Goal: Task Accomplishment & Management: Complete application form

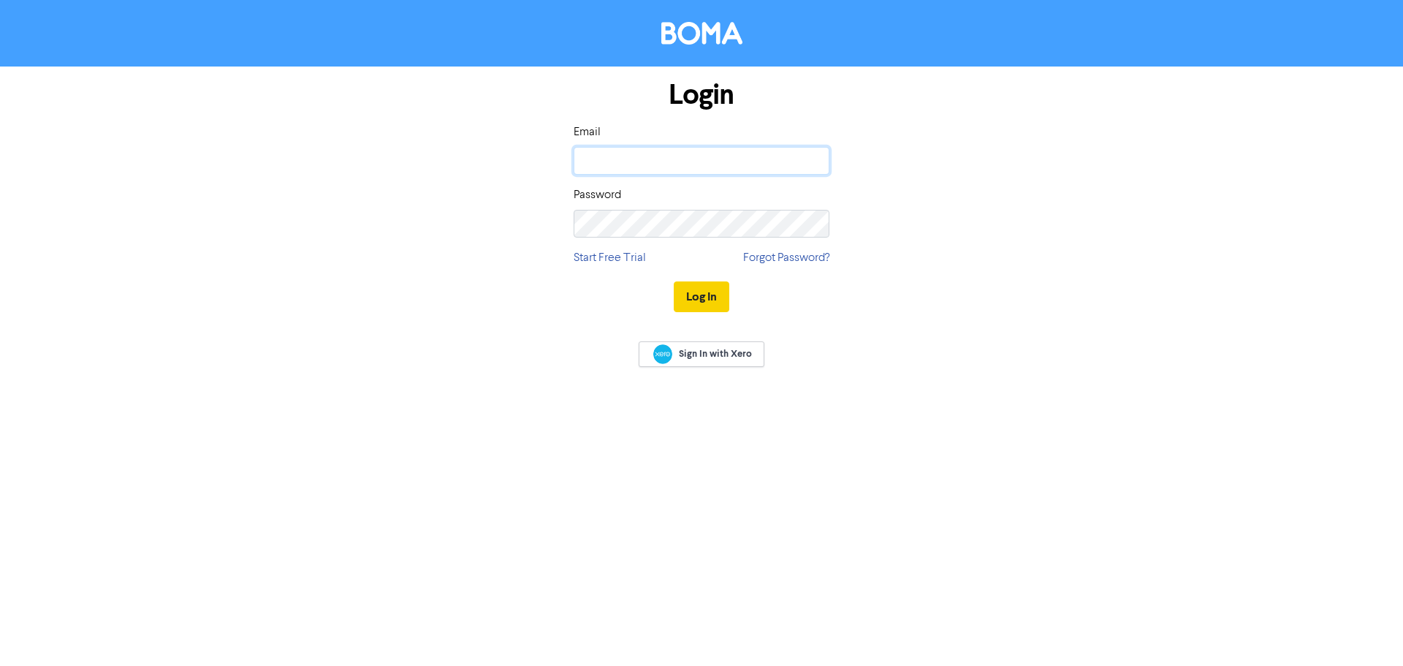
type input "[PERSON_NAME][EMAIL_ADDRESS][DOMAIN_NAME]"
click at [701, 305] on button "Log In" at bounding box center [702, 296] width 56 height 31
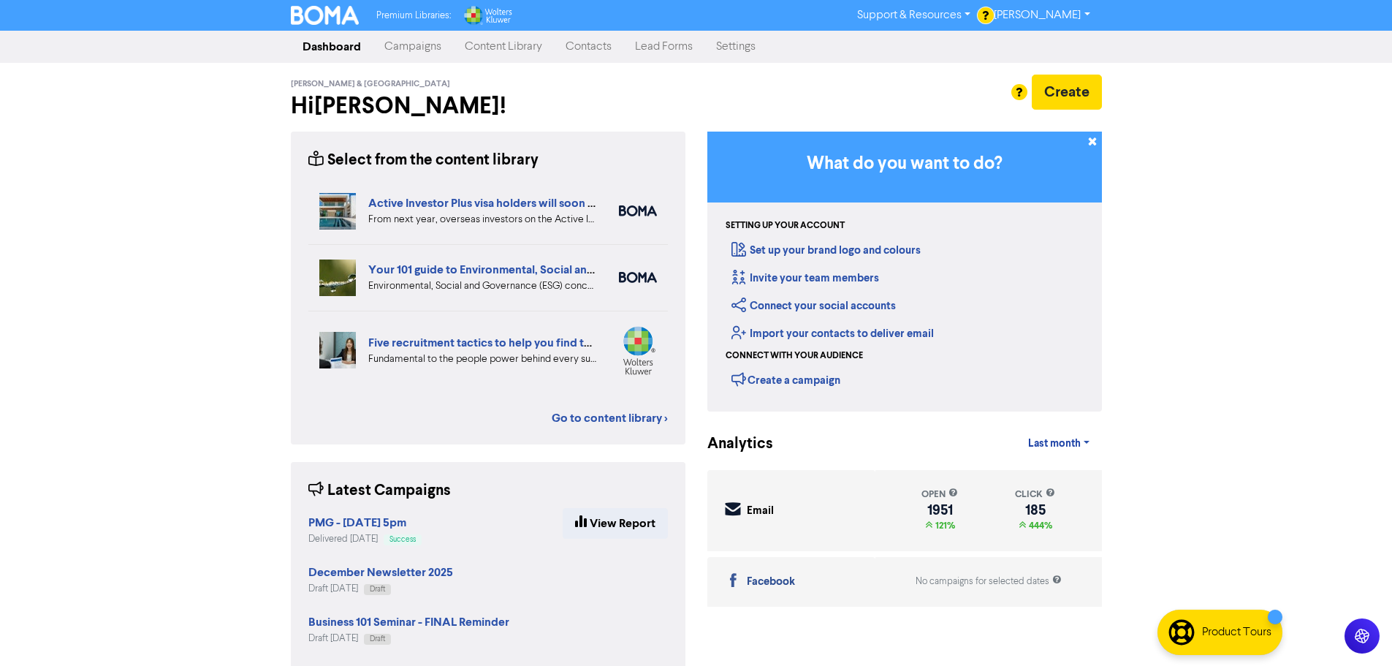
click at [585, 48] on link "Contacts" at bounding box center [588, 46] width 69 height 29
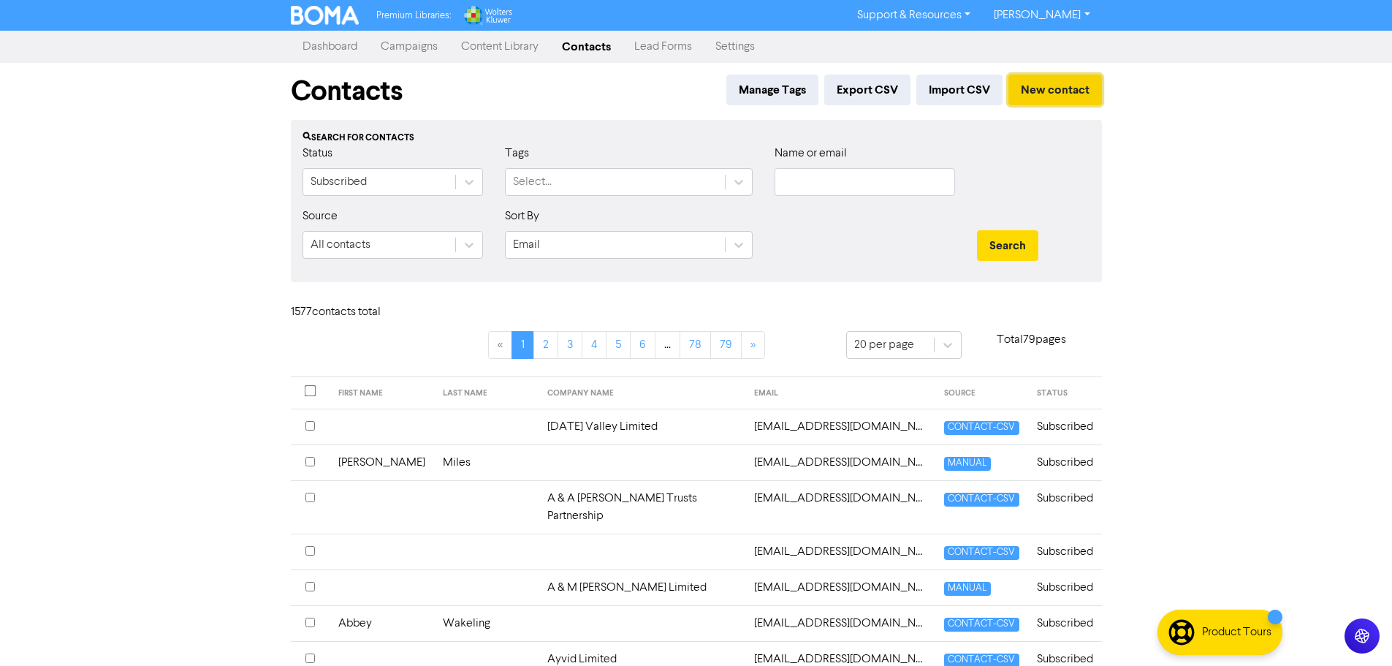
click at [1053, 92] on button "New contact" at bounding box center [1055, 90] width 94 height 31
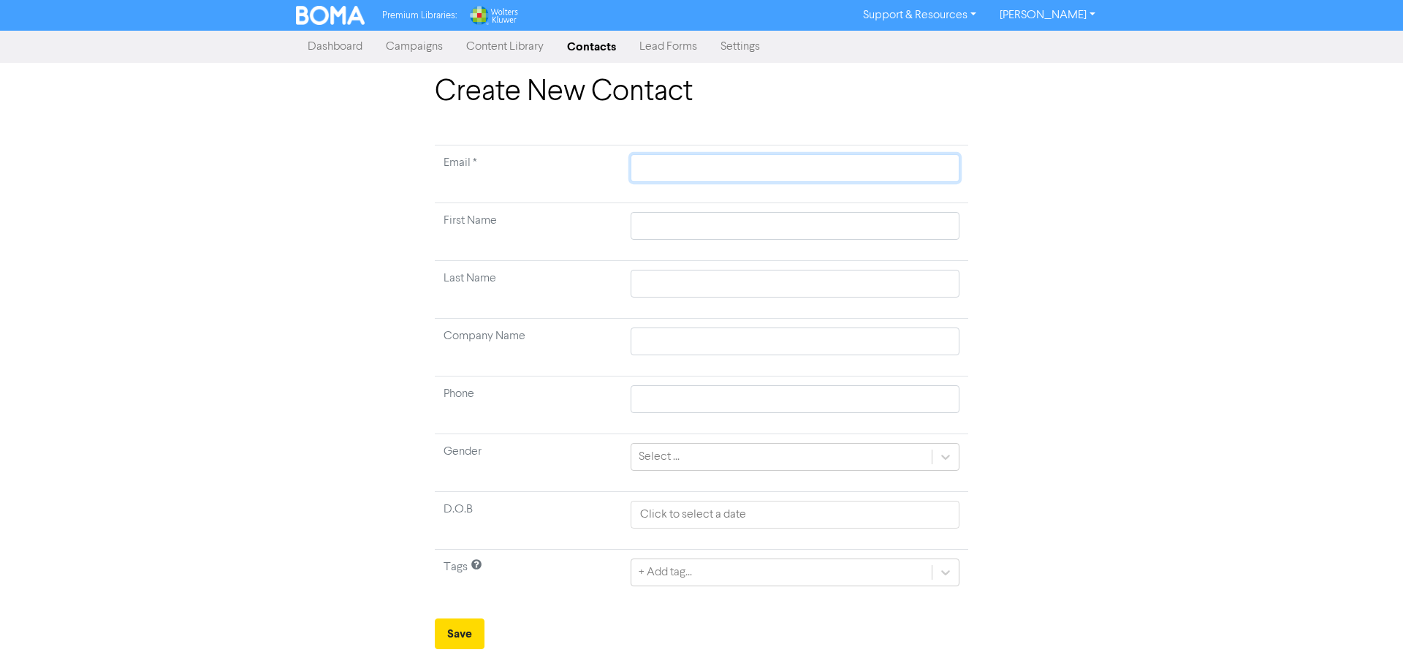
click at [652, 167] on input "text" at bounding box center [795, 168] width 329 height 28
paste input "[PHONE_NUMBER]"
type input "[PHONE_NUMBER]"
drag, startPoint x: 717, startPoint y: 164, endPoint x: 607, endPoint y: 164, distance: 110.4
click at [607, 164] on tr "Email * [PHONE_NUMBER]" at bounding box center [701, 174] width 533 height 58
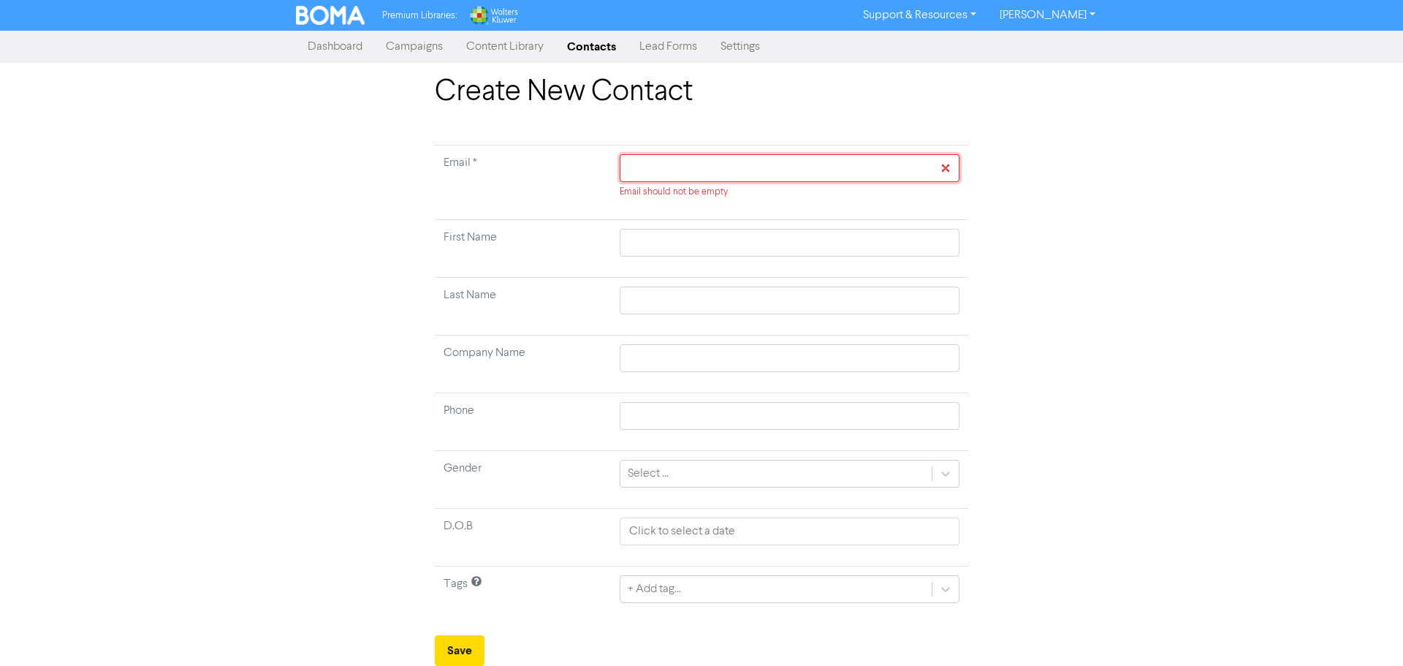
click at [676, 170] on input "text" at bounding box center [790, 168] width 340 height 28
paste input "[EMAIL_ADDRESS][DOMAIN_NAME]"
type input "[EMAIL_ADDRESS][DOMAIN_NAME]"
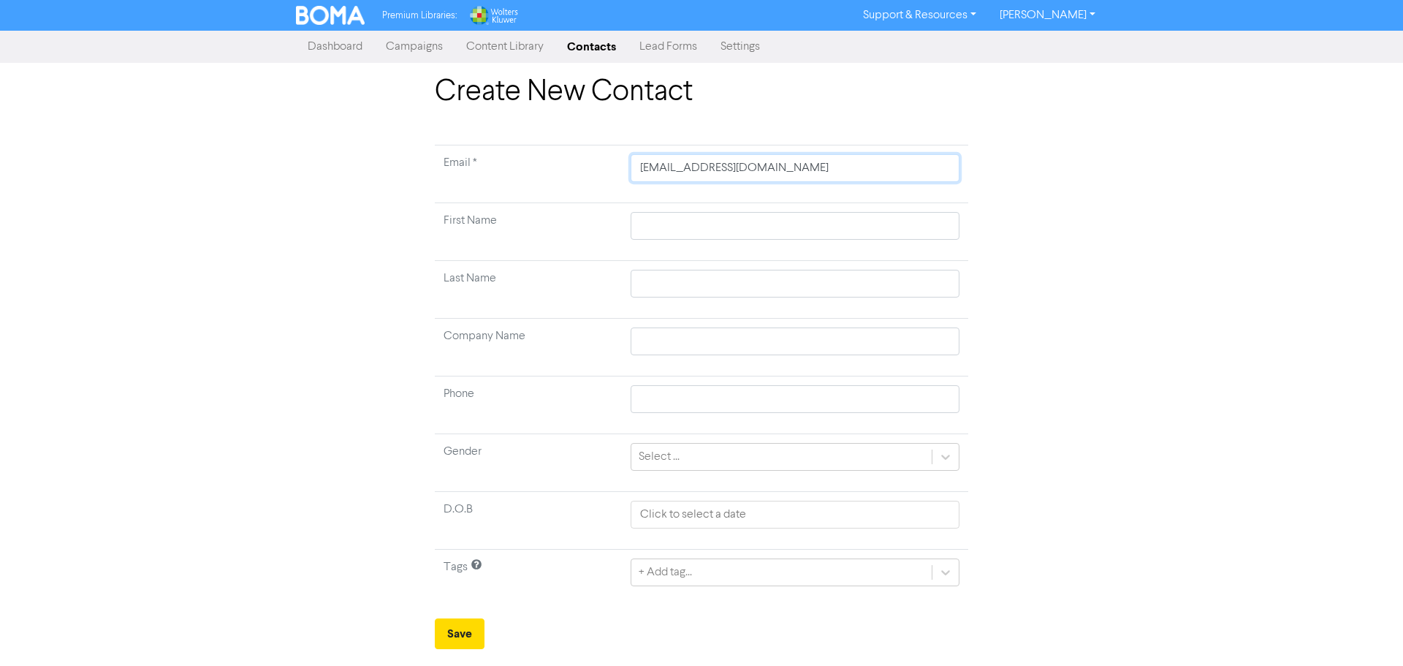
type input "[EMAIL_ADDRESS][DOMAIN_NAME]"
click at [694, 222] on input "text" at bounding box center [795, 226] width 329 height 28
type input "R"
type input "Ru"
type input "Rub"
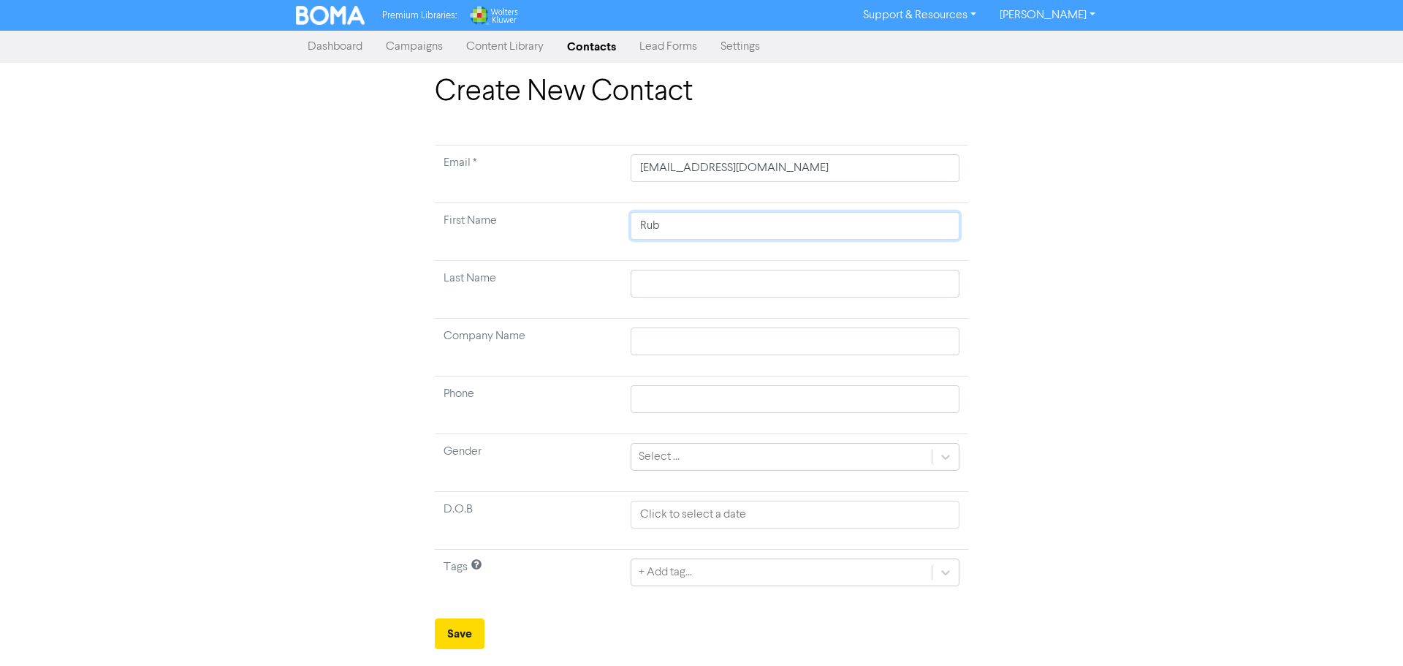
type input "Rube"
type input "[PERSON_NAME]"
click at [670, 277] on input "text" at bounding box center [795, 284] width 329 height 28
type input "D"
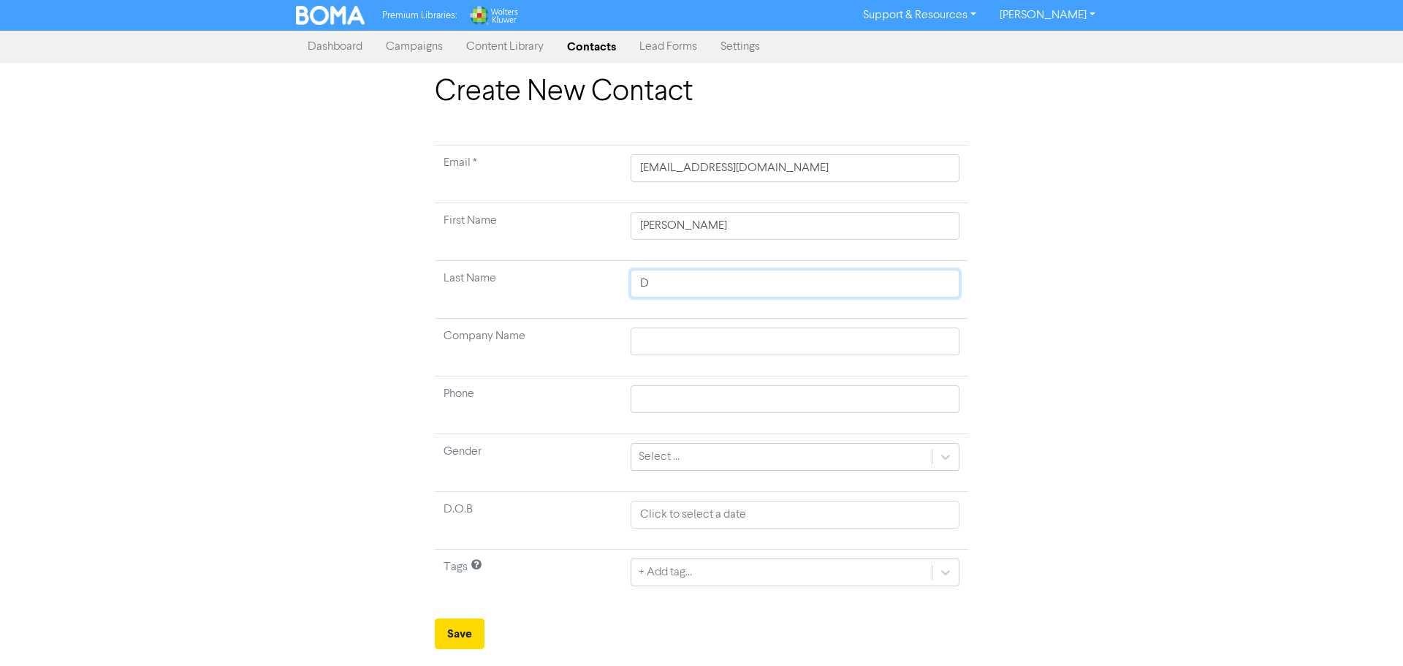
type input "De"
type input "De G"
click at [688, 281] on input "De G" at bounding box center [795, 284] width 329 height 28
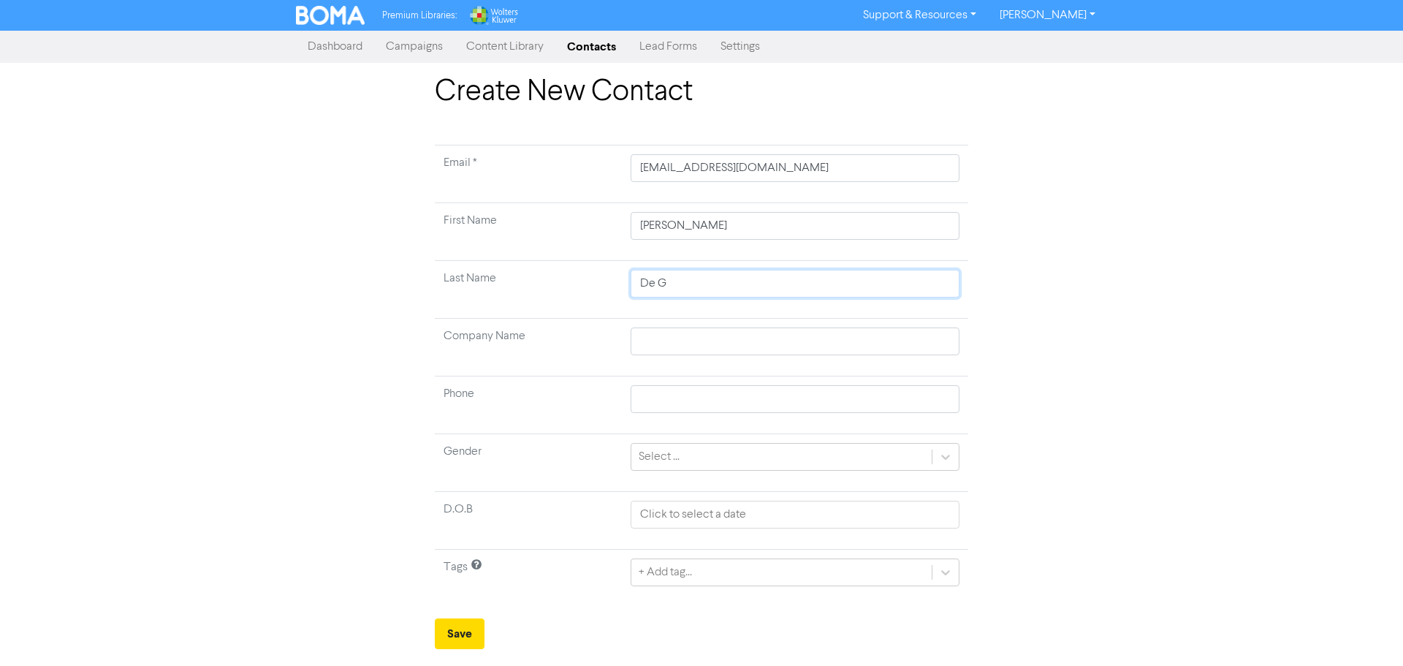
type input "De Gr"
type input "De Gre"
type input "De Gree"
type input "[PERSON_NAME]"
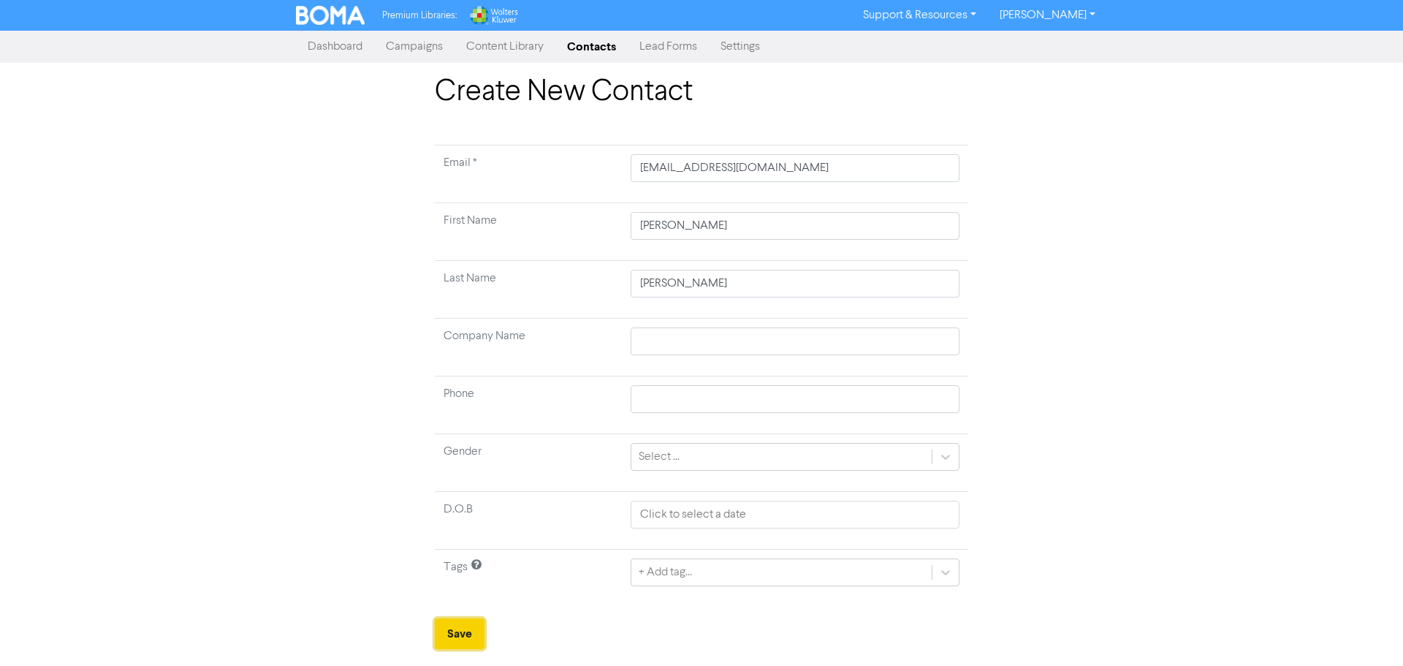
click at [457, 631] on button "Save" at bounding box center [460, 633] width 50 height 31
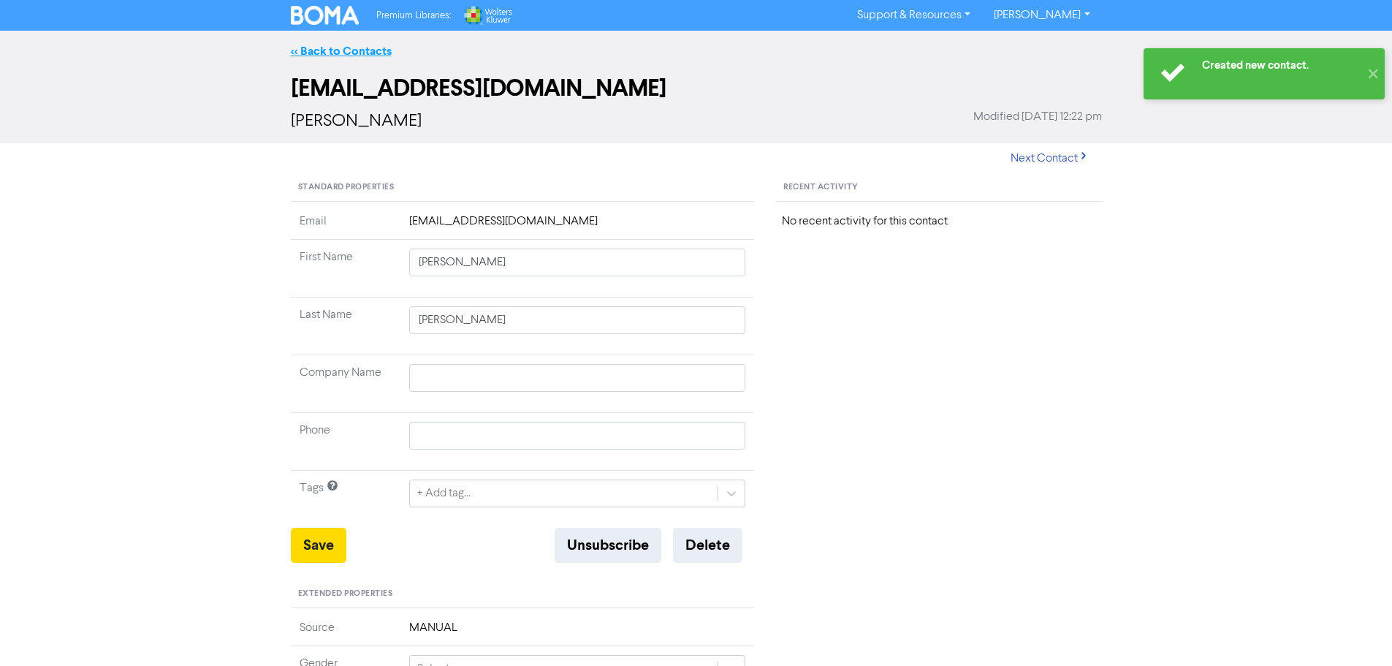
click at [316, 50] on link "<< Back to Contacts" at bounding box center [341, 51] width 101 height 15
